Goal: Information Seeking & Learning: Learn about a topic

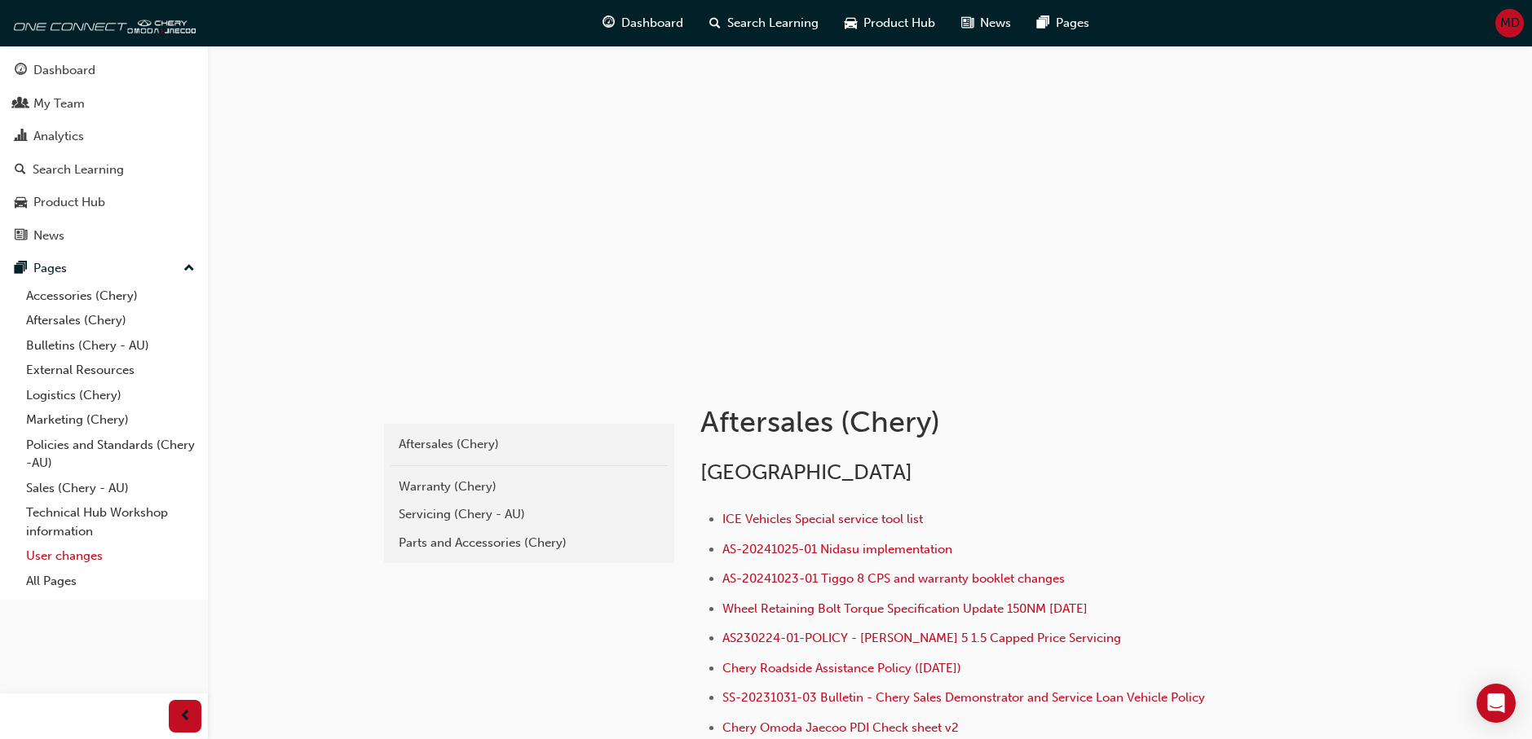
click at [80, 552] on link "User changes" at bounding box center [111, 556] width 182 height 25
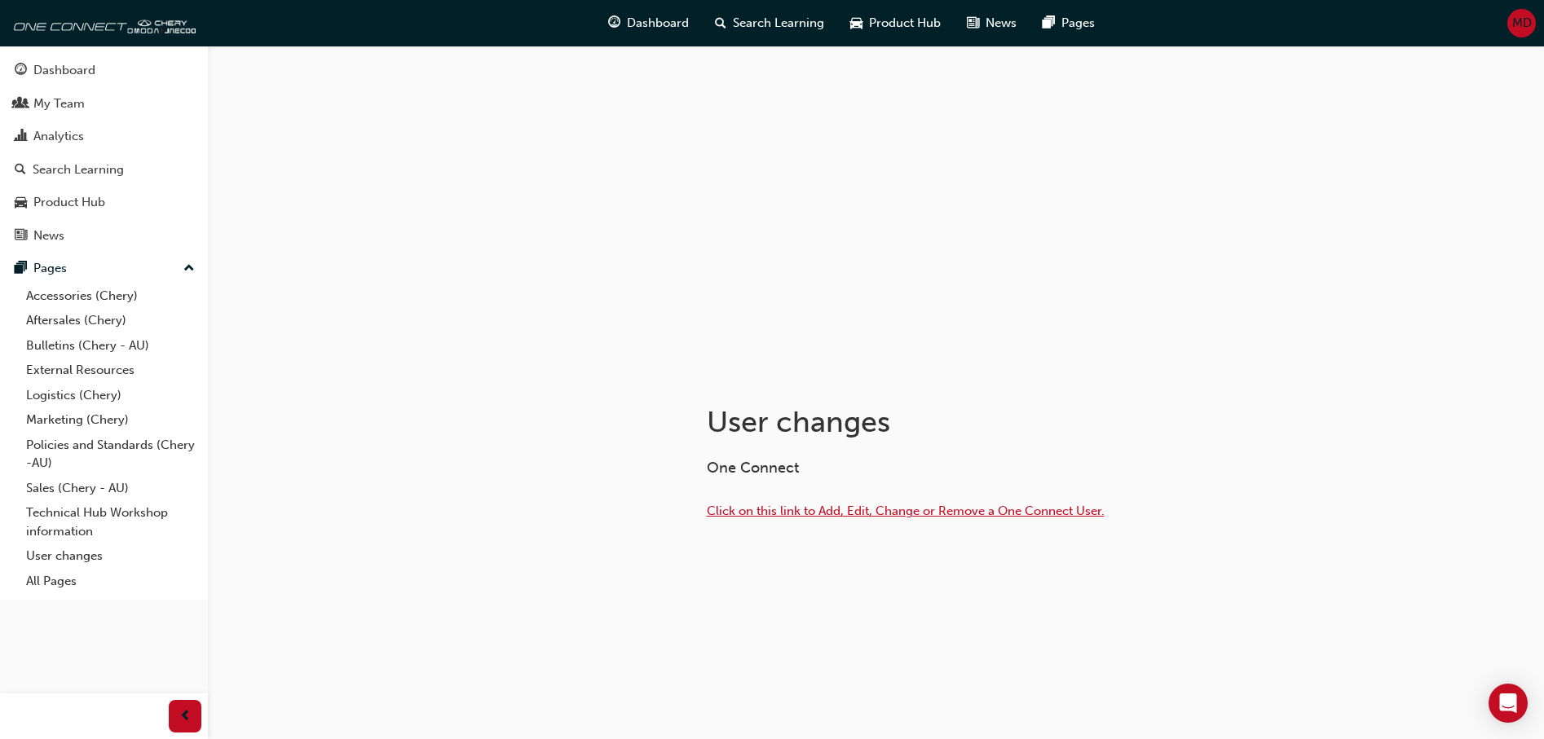
click at [873, 506] on span "Click on this link to Add, Edit, Change or Remove a One Connect User." at bounding box center [906, 511] width 398 height 15
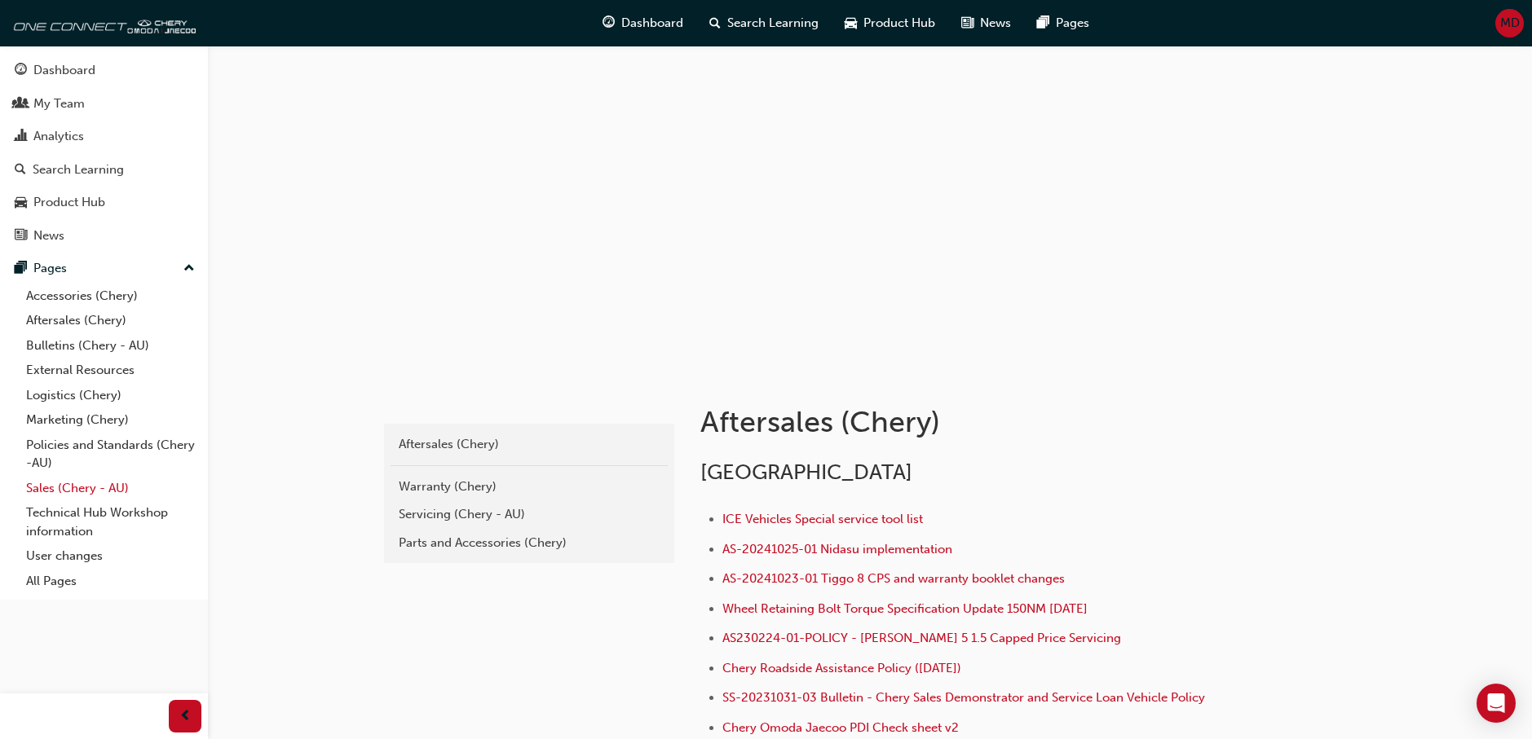
click at [81, 488] on link "Sales (Chery - AU)" at bounding box center [111, 488] width 182 height 25
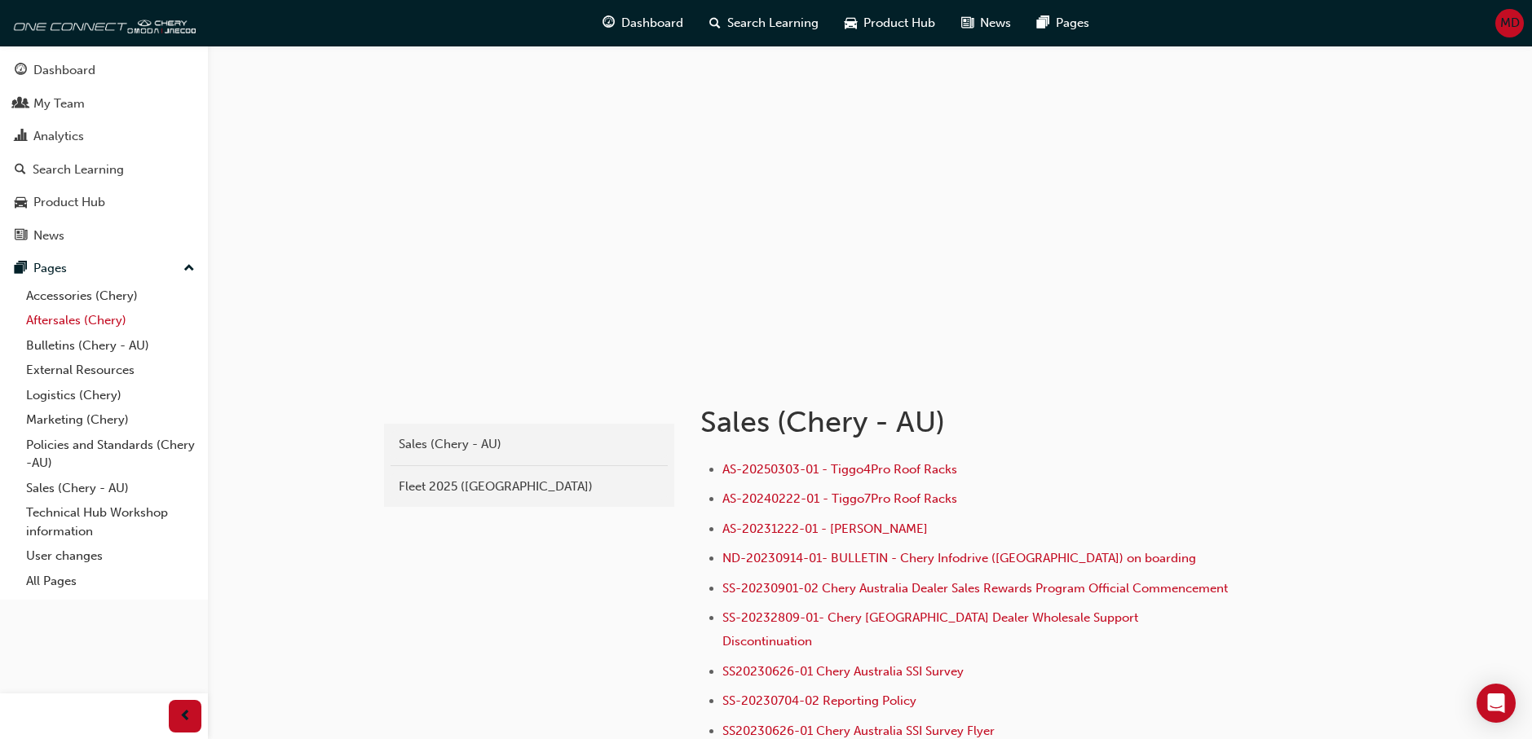
click at [79, 319] on link "Aftersales (Chery)" at bounding box center [111, 320] width 182 height 25
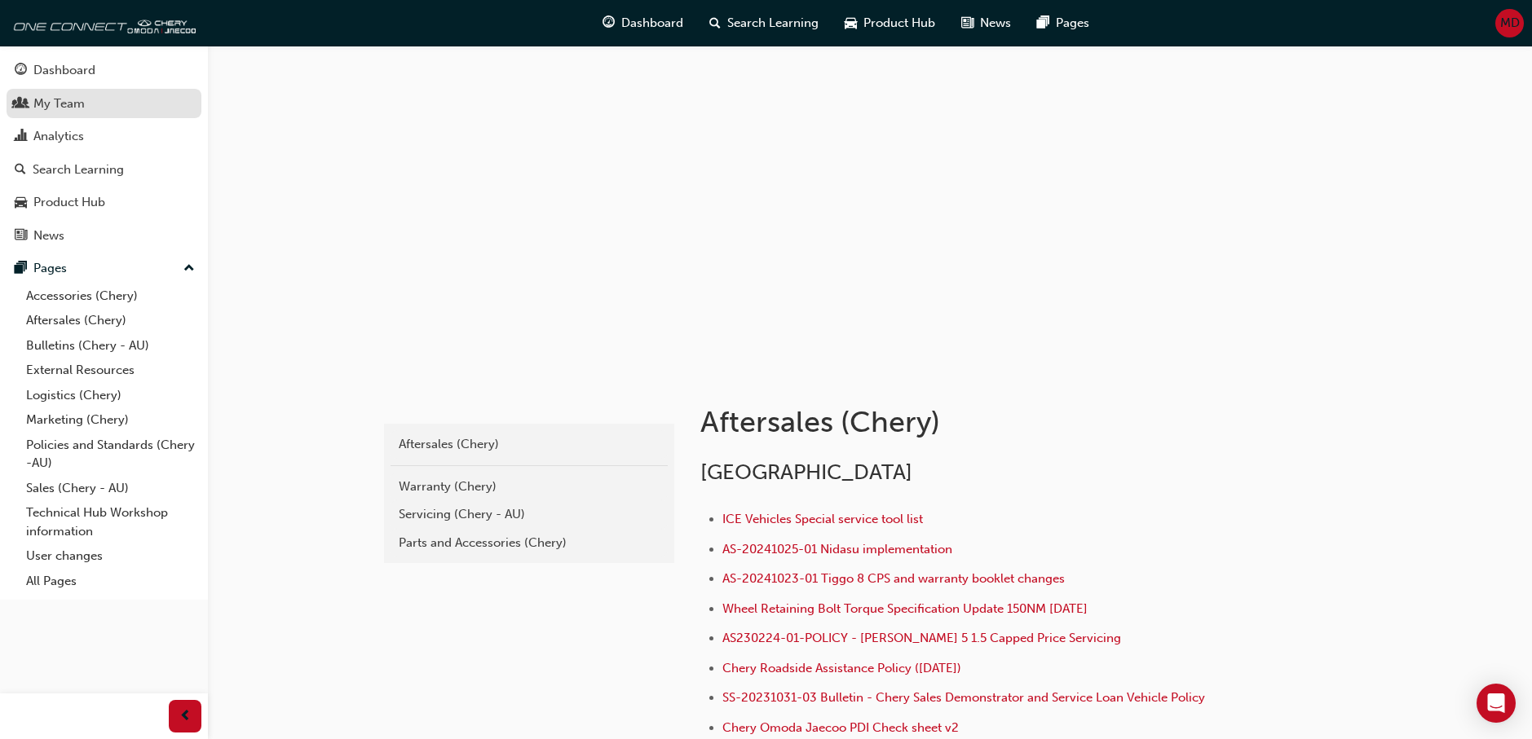
click at [75, 99] on div "My Team" at bounding box center [58, 104] width 51 height 19
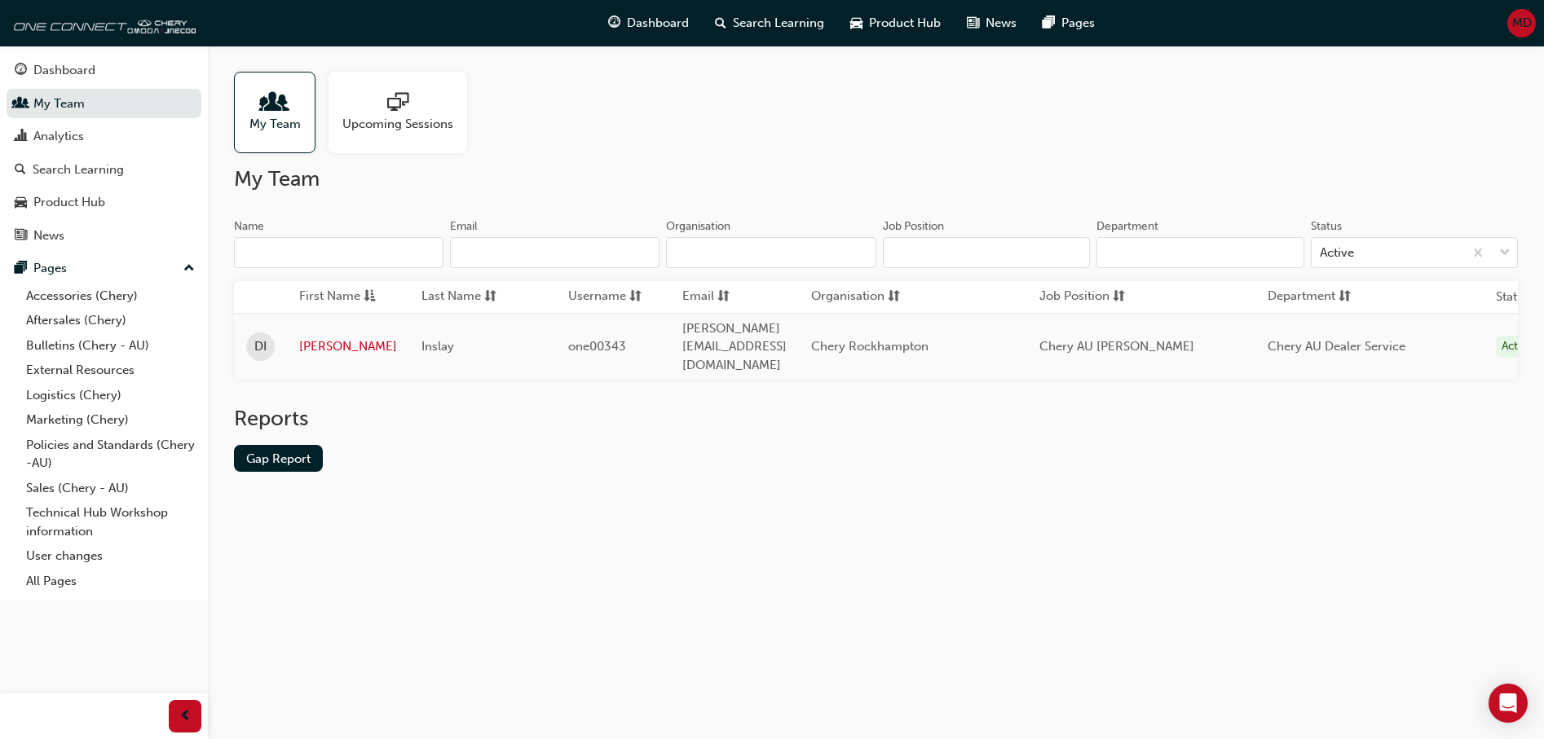
click at [1081, 77] on div "My Team Upcoming Sessions" at bounding box center [876, 113] width 1284 height 82
click at [82, 131] on div "Analytics" at bounding box center [58, 136] width 51 height 19
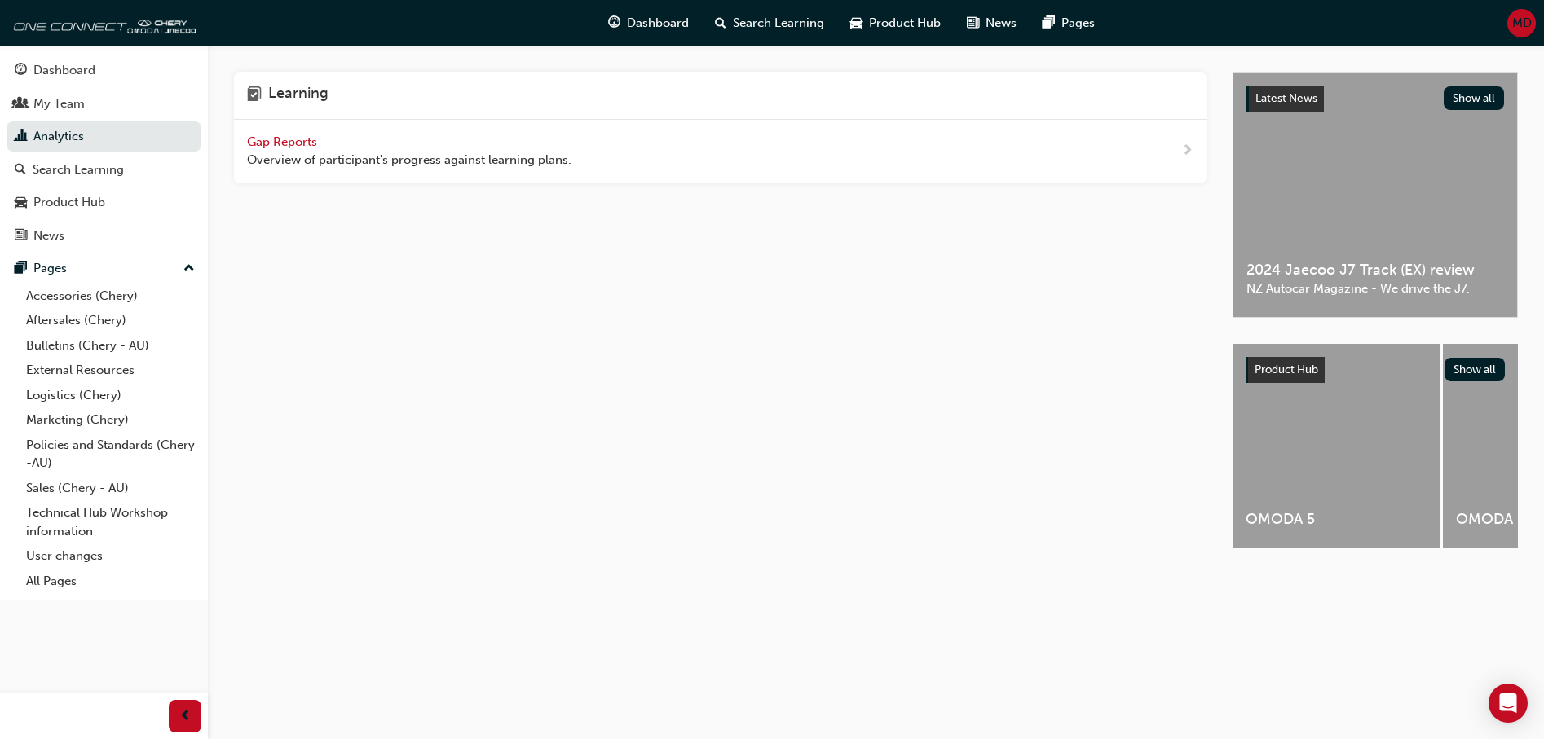
click at [898, 358] on div "Learning Gap Reports Overview of participant's progress against learning plans." at bounding box center [733, 324] width 999 height 505
click at [305, 135] on span "Gap Reports" at bounding box center [283, 142] width 73 height 15
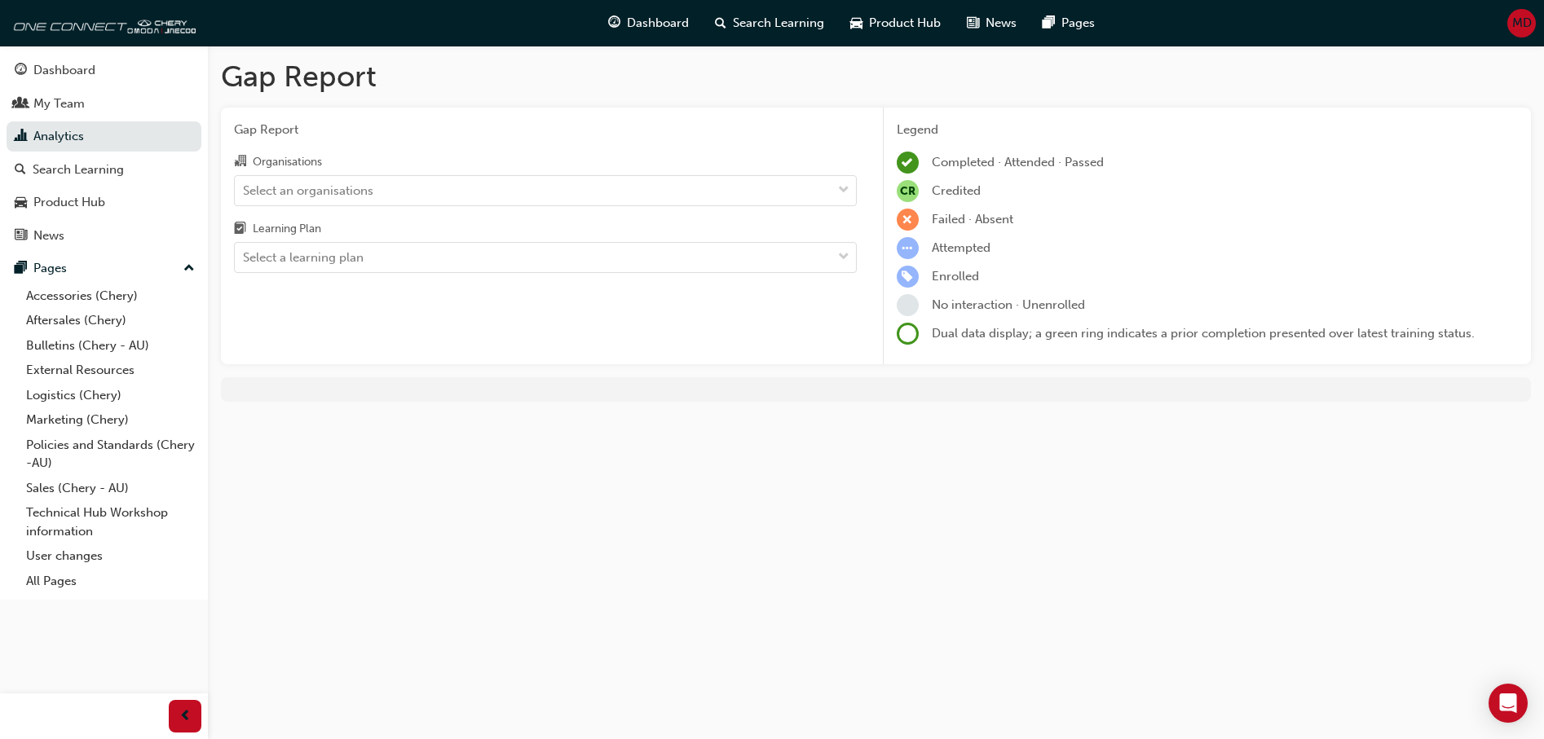
click at [618, 475] on div "Gap Report Gap Report Organisations Select an organisations Learning Plan Selec…" at bounding box center [772, 369] width 1544 height 739
click at [325, 177] on div "Select an organisations" at bounding box center [533, 190] width 597 height 29
click at [245, 183] on input "Organisations Select an organisations" at bounding box center [244, 190] width 2 height 14
click at [325, 177] on div "Select an organisations" at bounding box center [533, 190] width 597 height 29
click at [245, 183] on input "Organisations 0 results available. Select is focused ,type to refine list, pres…" at bounding box center [244, 190] width 2 height 14
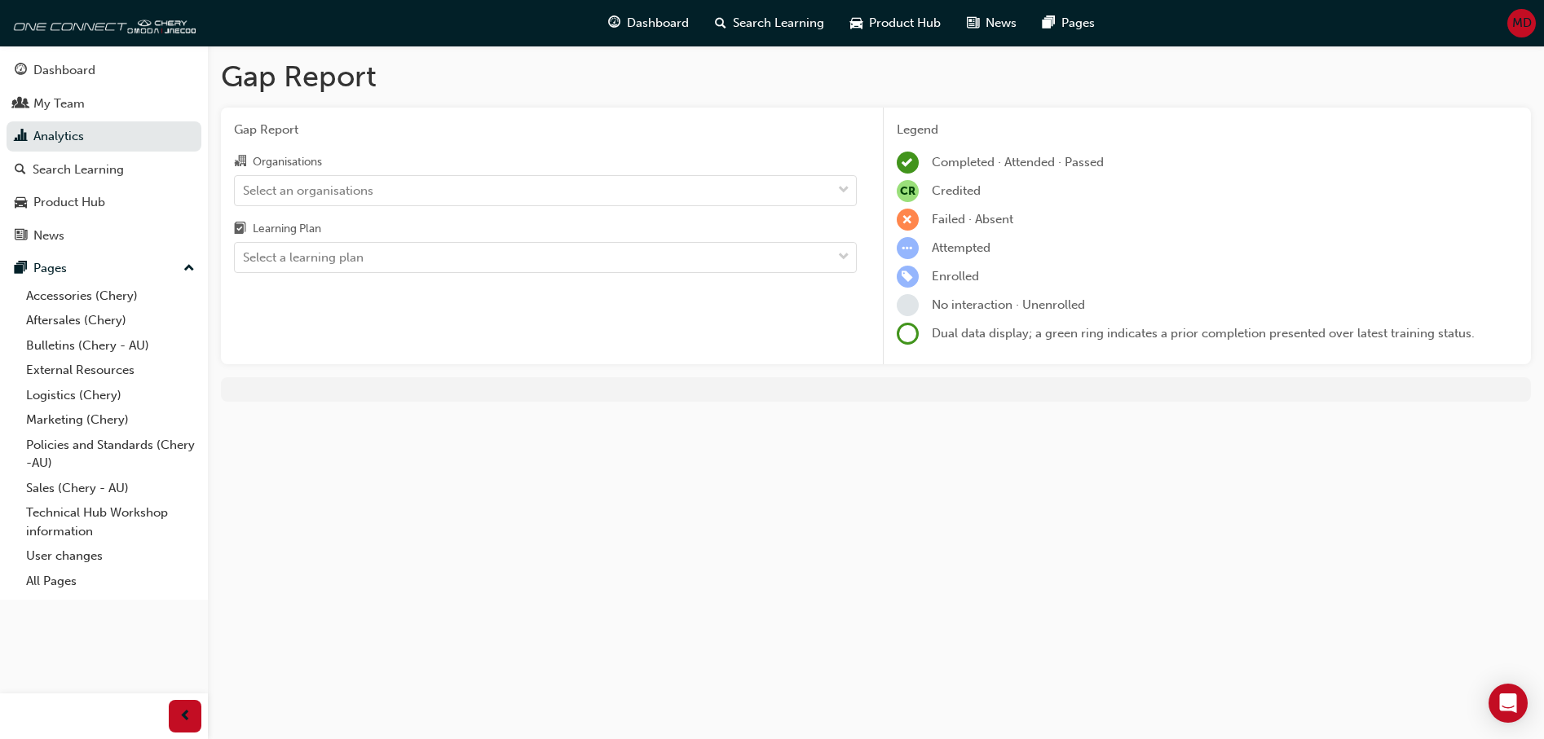
click at [522, 472] on div "Gap Report Gap Report Organisations Select an organisations Learning Plan Selec…" at bounding box center [772, 369] width 1544 height 739
click at [668, 11] on div "Dashboard" at bounding box center [648, 23] width 107 height 33
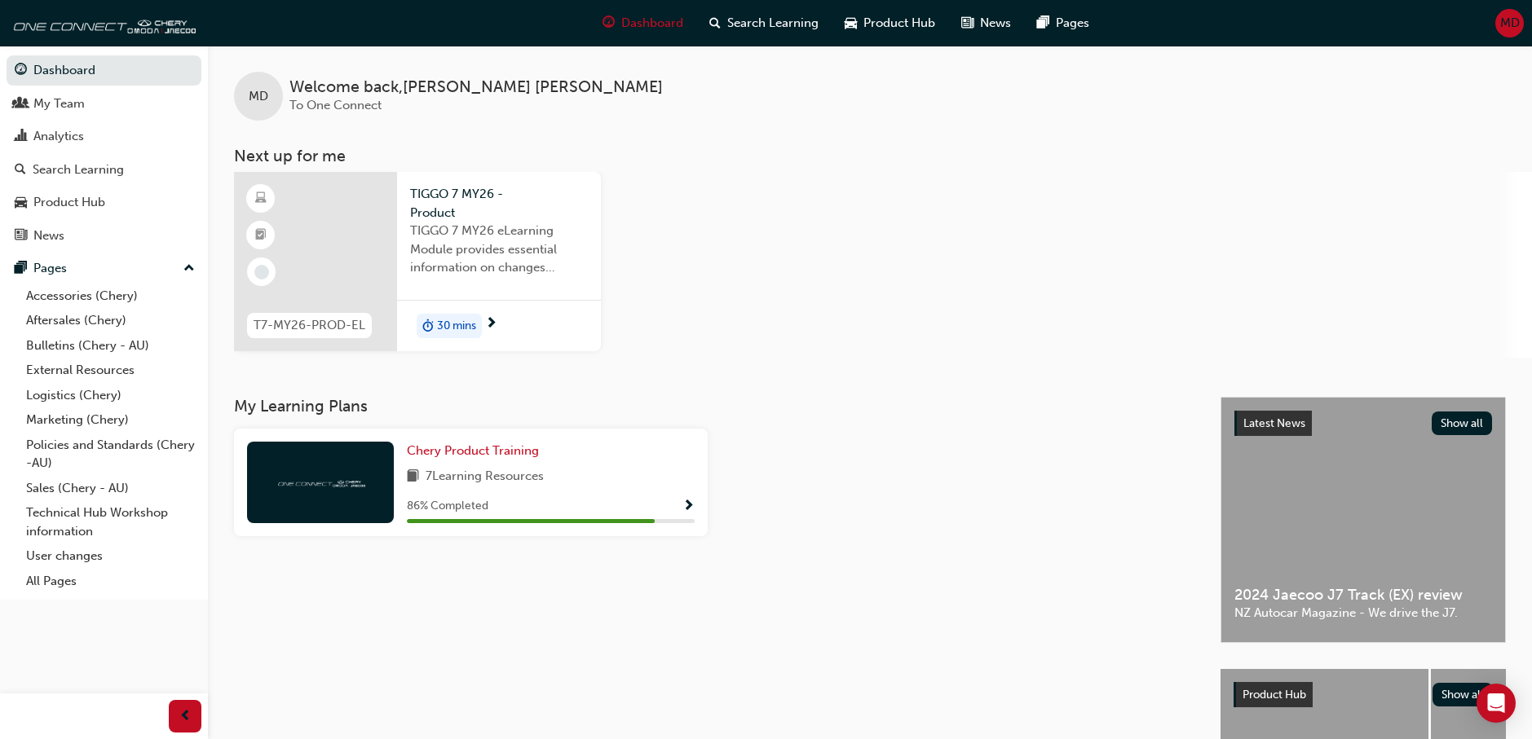
click at [828, 285] on div "T7-MY26-PROD-EL TIGGO 7 MY26 - Product TIGGO 7 MY26 eLearning Module provides e…" at bounding box center [883, 265] width 1298 height 186
